Goal: Check status: Check status

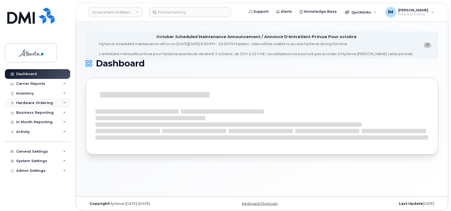
click at [33, 101] on div "Hardware Ordering" at bounding box center [34, 103] width 37 height 4
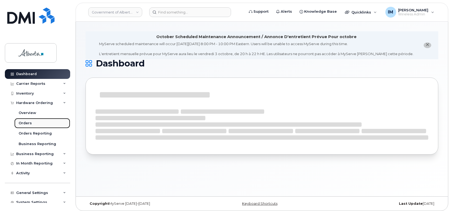
click at [28, 124] on div "Orders" at bounding box center [25, 123] width 13 height 5
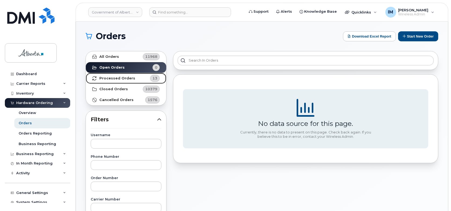
click at [131, 77] on strong "Processed Orders" at bounding box center [117, 78] width 36 height 4
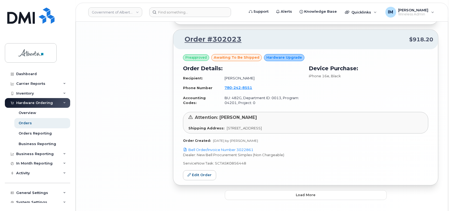
scroll to position [1166, 0]
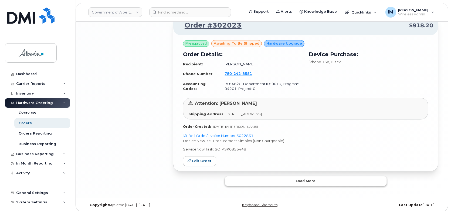
click at [291, 178] on button "Load more" at bounding box center [306, 181] width 162 height 10
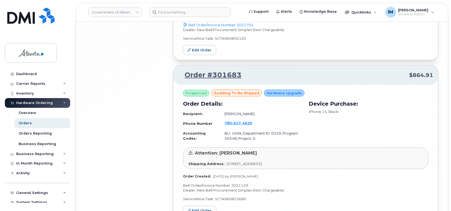
scroll to position [2018, 0]
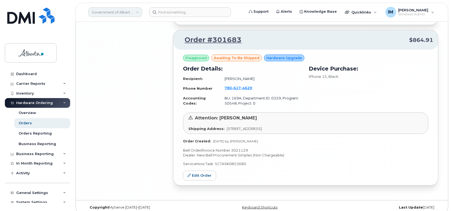
click at [128, 14] on link "Government of Alberta ([GEOGRAPHIC_DATA])" at bounding box center [115, 12] width 54 height 10
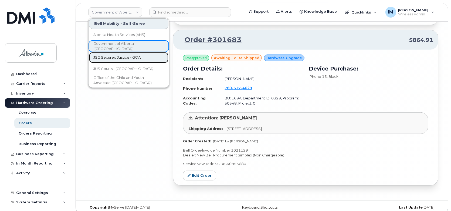
click at [126, 56] on span "JSG Secured Justice - GOA" at bounding box center [116, 57] width 47 height 5
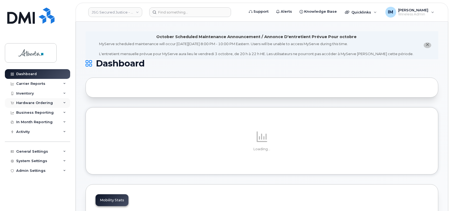
click at [21, 98] on div "Hardware Ordering" at bounding box center [37, 103] width 65 height 10
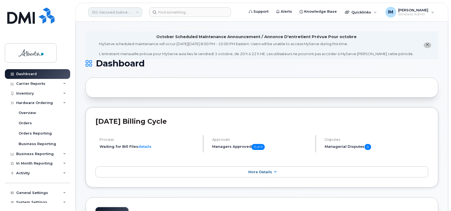
click at [120, 12] on link "JSG Secured Justice - GOA" at bounding box center [115, 12] width 54 height 10
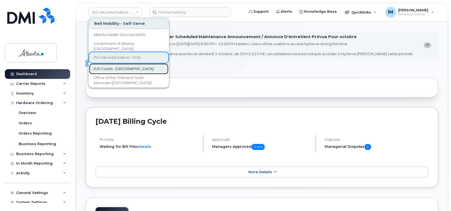
click at [109, 67] on span "JUS Courts - [GEOGRAPHIC_DATA]" at bounding box center [123, 68] width 60 height 5
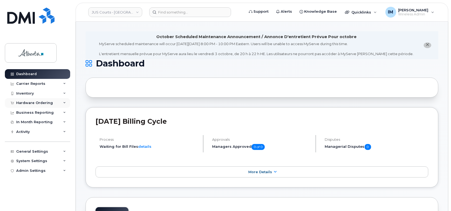
click at [28, 101] on div "Hardware Ordering" at bounding box center [34, 103] width 37 height 4
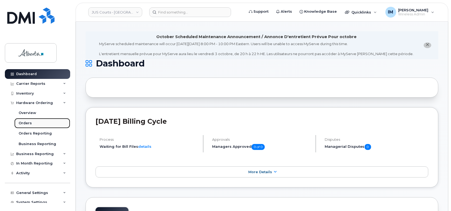
click at [22, 126] on link "Orders" at bounding box center [42, 123] width 56 height 10
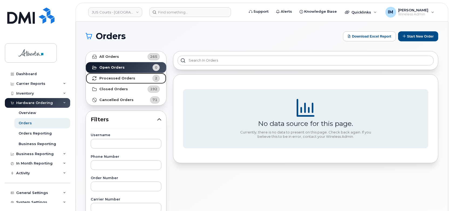
click at [118, 78] on strong "Processed Orders" at bounding box center [117, 78] width 36 height 4
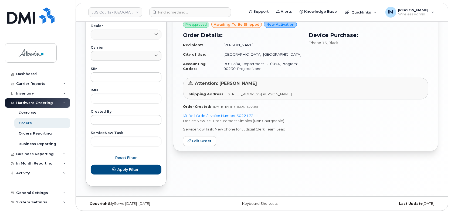
scroll to position [226, 0]
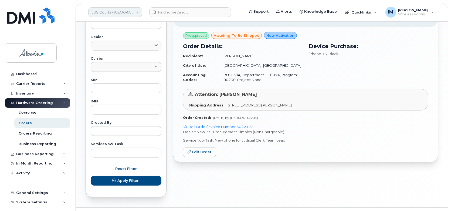
click at [129, 11] on link "JUS Courts - [GEOGRAPHIC_DATA]" at bounding box center [115, 12] width 54 height 10
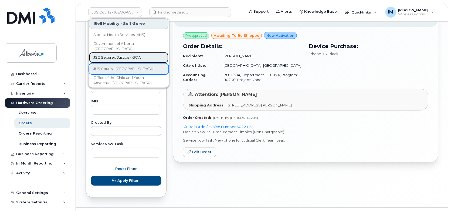
click at [118, 54] on link "JSG Secured Justice - GOA" at bounding box center [128, 57] width 79 height 11
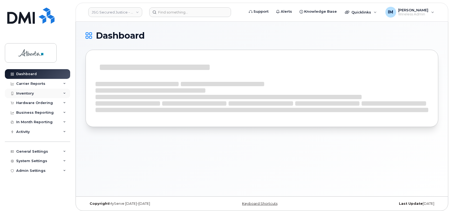
click at [30, 96] on div "Inventory" at bounding box center [37, 93] width 65 height 10
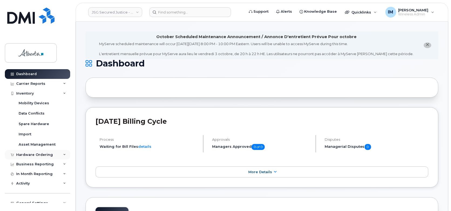
click at [28, 153] on div "Hardware Ordering" at bounding box center [34, 154] width 37 height 4
click at [26, 174] on div "Orders" at bounding box center [25, 174] width 13 height 5
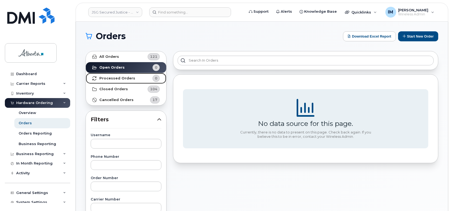
click at [119, 78] on strong "Processed Orders" at bounding box center [117, 78] width 36 height 4
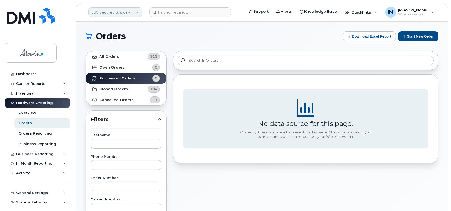
click at [114, 13] on link "JSG Secured Justice - GOA" at bounding box center [115, 12] width 54 height 10
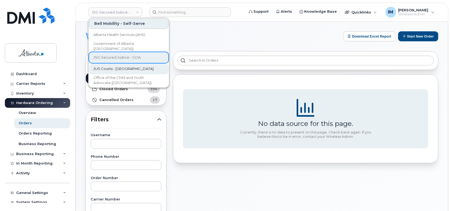
scroll to position [10, 0]
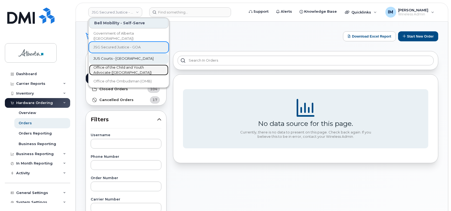
click at [123, 72] on span "Office of the Child and Youth Advocate ([GEOGRAPHIC_DATA])" at bounding box center [124, 70] width 62 height 11
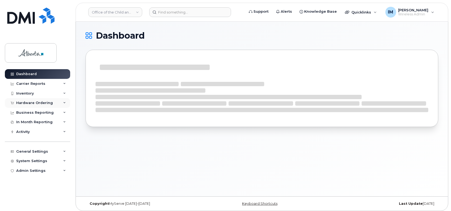
click at [24, 101] on div "Hardware Ordering" at bounding box center [34, 103] width 37 height 4
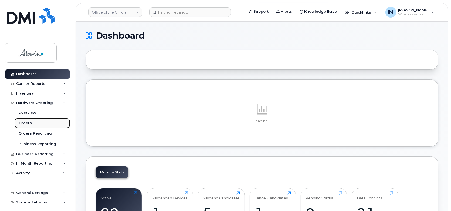
click at [22, 121] on div "Orders" at bounding box center [25, 123] width 13 height 5
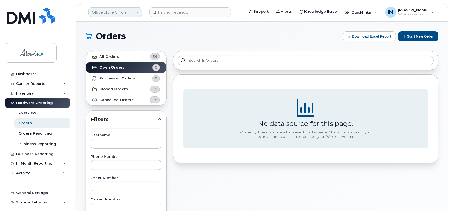
click at [117, 10] on link "Office of the Child and Youth Advocate (GOA)" at bounding box center [115, 12] width 54 height 10
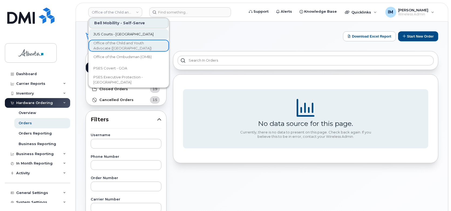
scroll to position [35, 0]
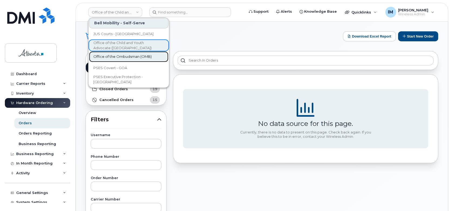
click at [113, 56] on span "Office of the Ombudsman (OMB)" at bounding box center [122, 56] width 58 height 5
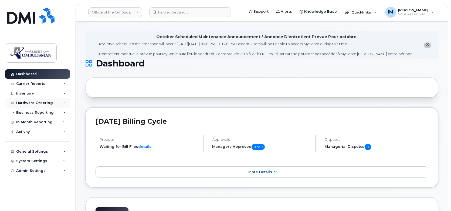
click at [29, 100] on div "Hardware Ordering" at bounding box center [37, 103] width 65 height 10
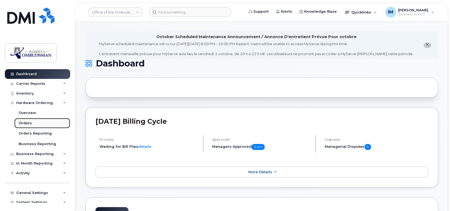
click at [25, 121] on div "Orders" at bounding box center [25, 123] width 13 height 5
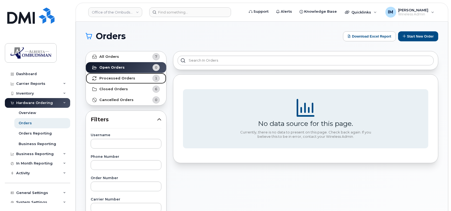
click at [112, 78] on strong "Processed Orders" at bounding box center [117, 78] width 36 height 4
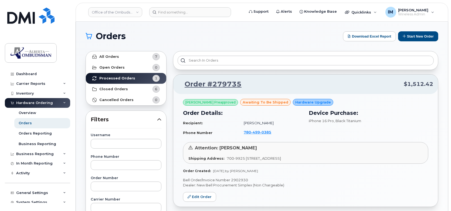
click at [123, 17] on div "Office of the Ombudsman (OMB)" at bounding box center [115, 12] width 59 height 11
click at [123, 15] on link "Office of the Ombudsman (OMB)" at bounding box center [115, 12] width 54 height 10
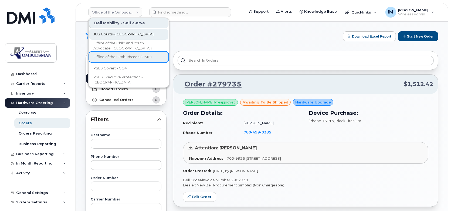
scroll to position [35, 0]
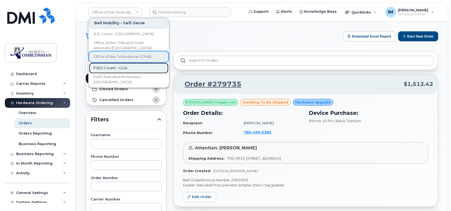
click at [115, 67] on span "PSES Covert - GOA" at bounding box center [110, 67] width 34 height 5
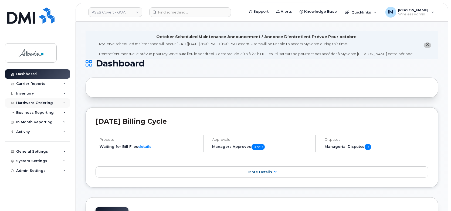
click at [29, 101] on div "Hardware Ordering" at bounding box center [34, 103] width 37 height 4
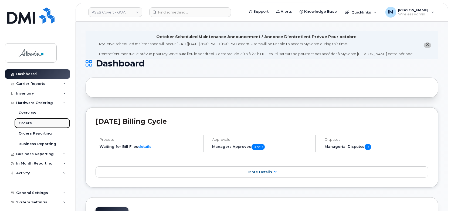
click at [26, 124] on div "Orders" at bounding box center [25, 123] width 13 height 5
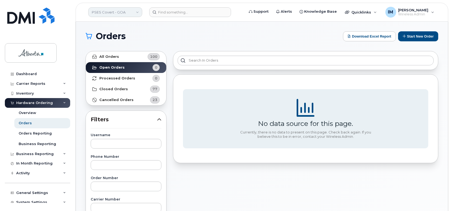
click at [113, 16] on link "PSES Covert - GOA" at bounding box center [115, 12] width 54 height 10
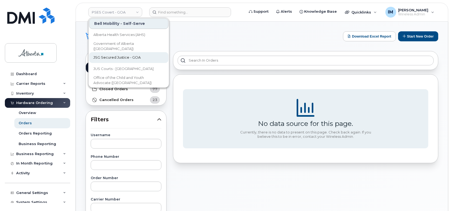
scroll to position [35, 0]
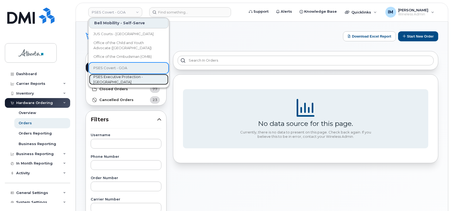
click at [117, 79] on span "PSES Executive Protection - [GEOGRAPHIC_DATA]" at bounding box center [124, 79] width 62 height 11
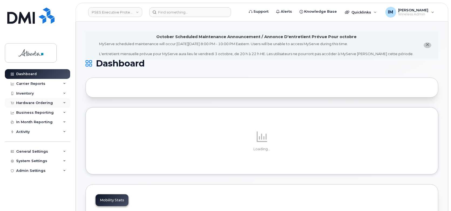
drag, startPoint x: 47, startPoint y: 102, endPoint x: 50, endPoint y: 101, distance: 2.8
click at [50, 101] on div "Hardware Ordering" at bounding box center [34, 103] width 37 height 4
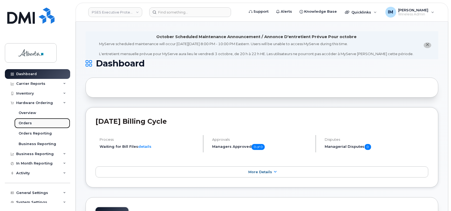
click at [26, 123] on div "Orders" at bounding box center [25, 123] width 13 height 5
